Goal: Information Seeking & Learning: Find specific page/section

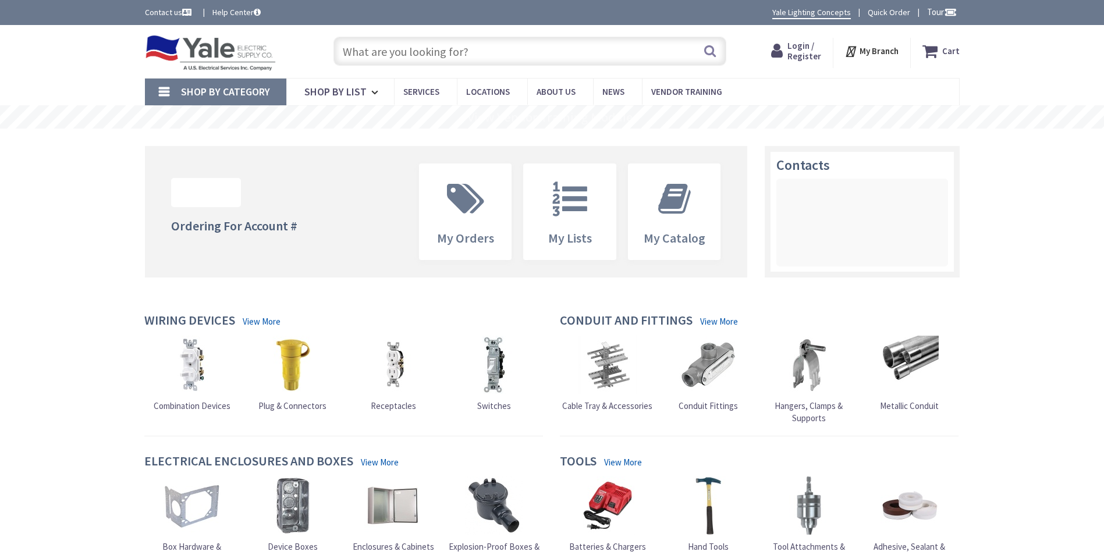
click at [810, 48] on span "Login / Register" at bounding box center [805, 51] width 34 height 22
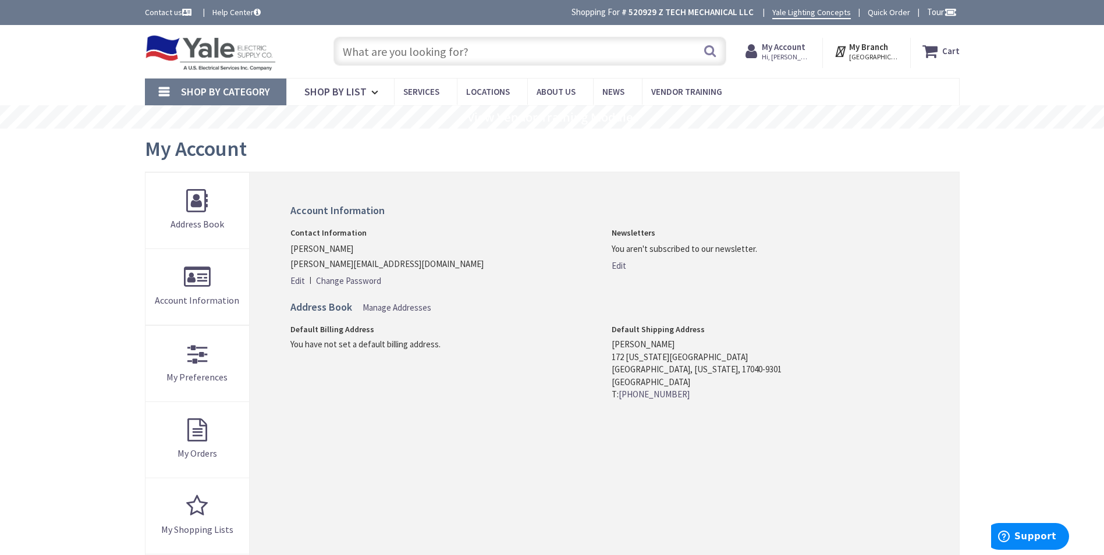
click at [662, 169] on div "My Account" at bounding box center [552, 151] width 815 height 44
click at [501, 48] on input "text" at bounding box center [530, 51] width 393 height 29
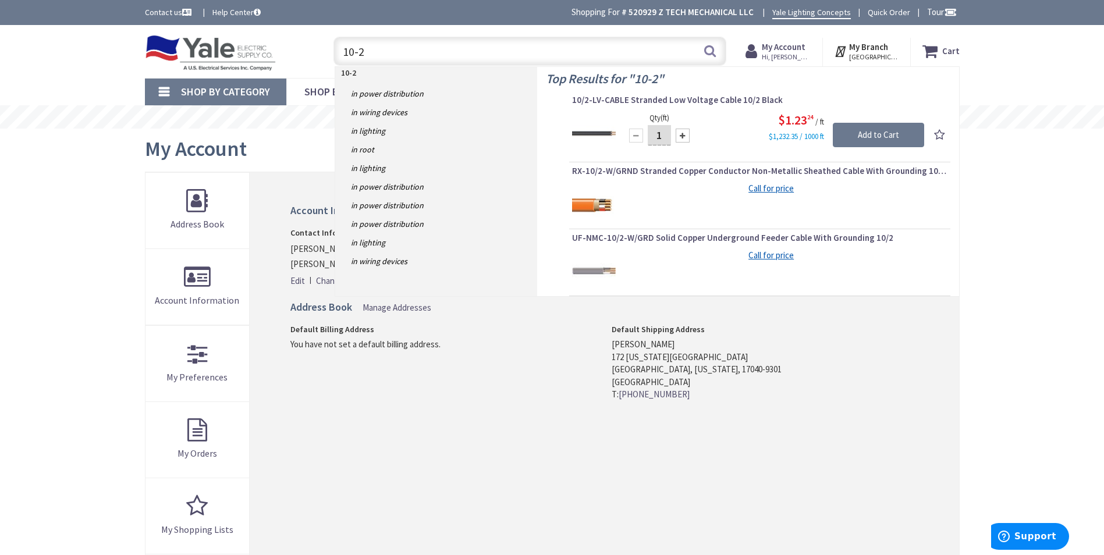
type input "10-2"
click at [497, 51] on input "10-2" at bounding box center [530, 51] width 393 height 29
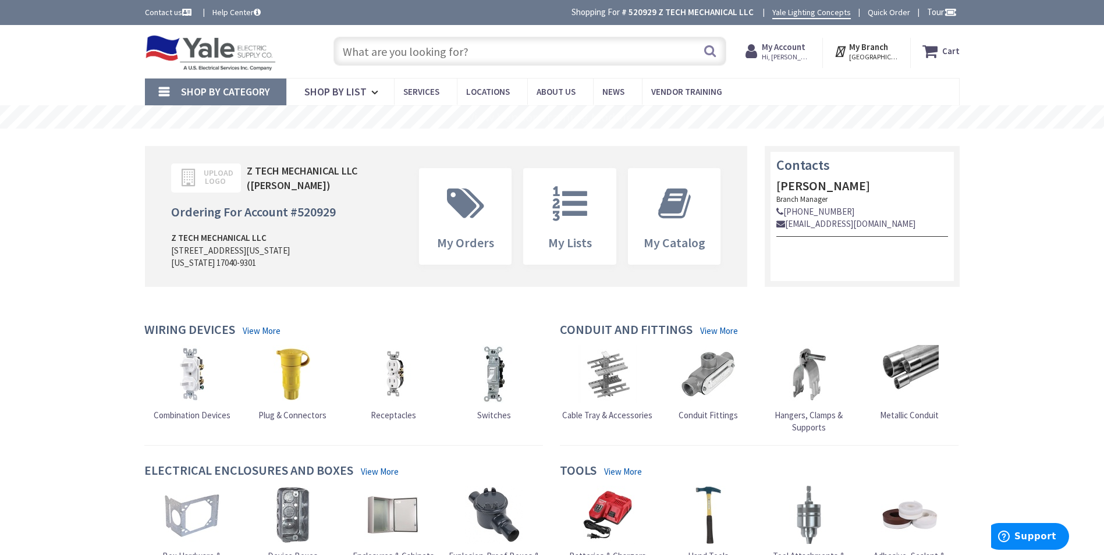
click at [487, 53] on input "text" at bounding box center [530, 51] width 393 height 29
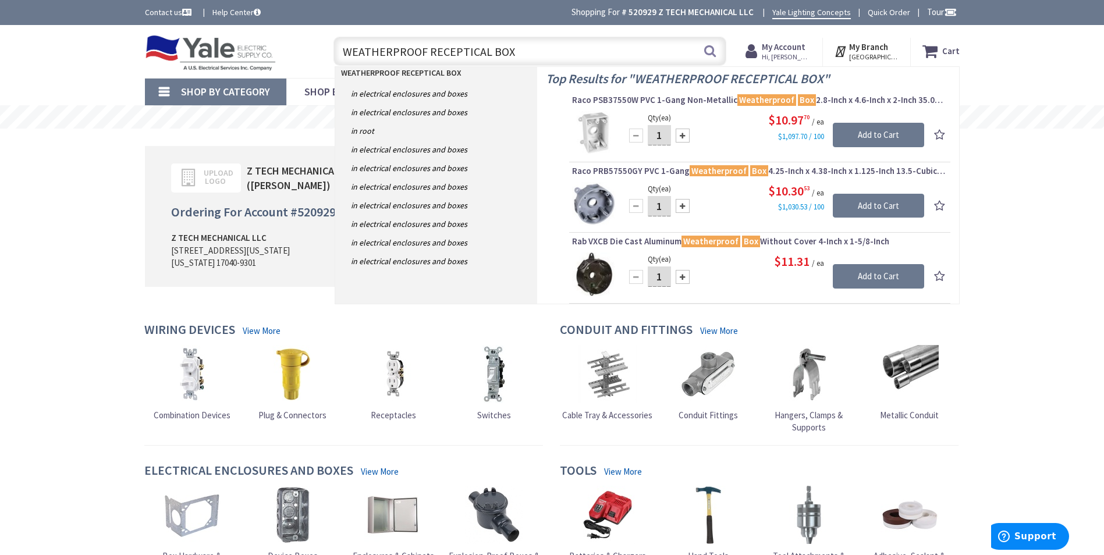
type input "WEATHERPROOF RECEPTICAL BOX"
